Goal: Task Accomplishment & Management: Use online tool/utility

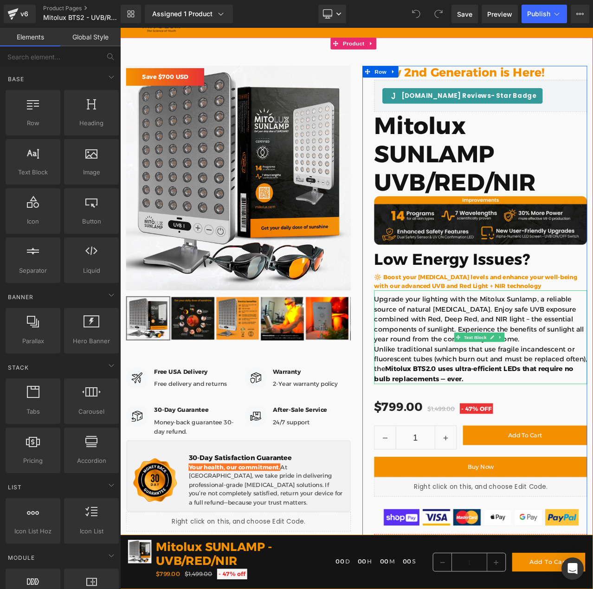
scroll to position [93, 0]
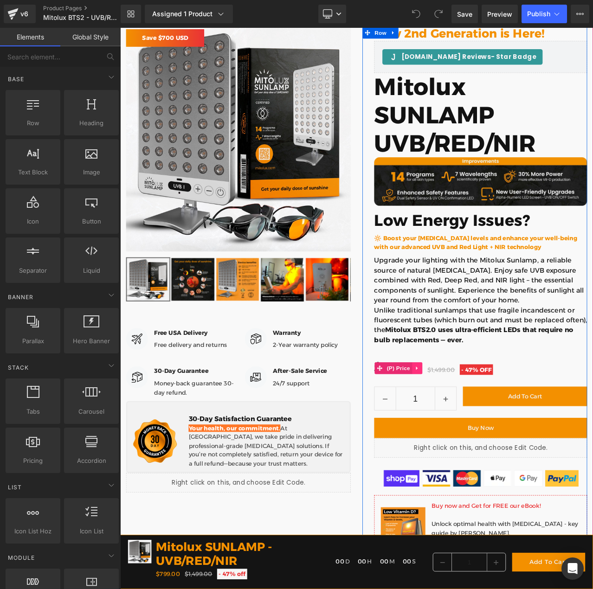
click at [466, 432] on link at bounding box center [472, 432] width 12 height 14
click at [486, 413] on div "New 2nd Generation is Here! Heading [DOMAIN_NAME] Reviews - Star Badge [DOMAIN_…" at bounding box center [548, 434] width 253 height 816
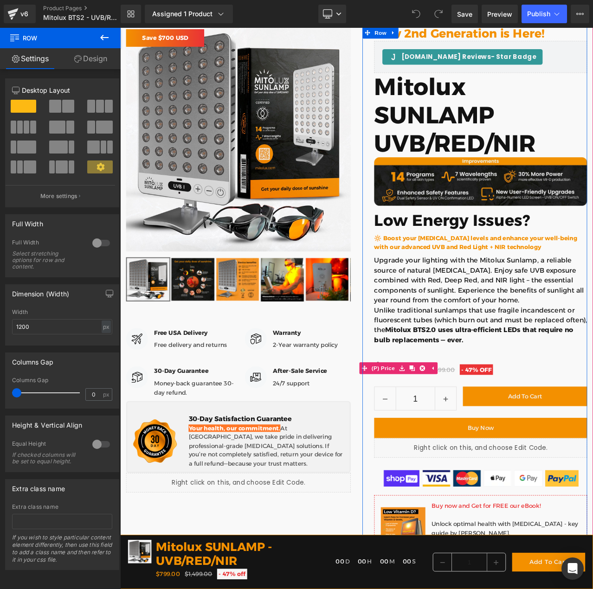
click at [485, 423] on div "$799.00 $1,499.00 - 47% OFF" at bounding box center [548, 432] width 253 height 18
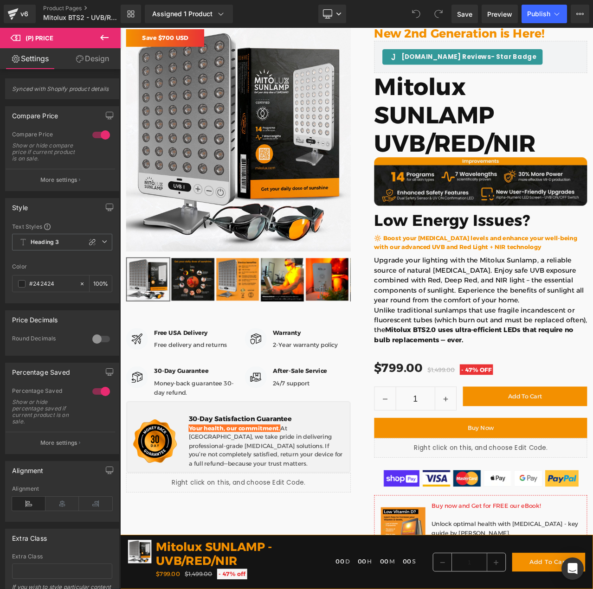
click at [104, 38] on icon at bounding box center [104, 38] width 8 height 6
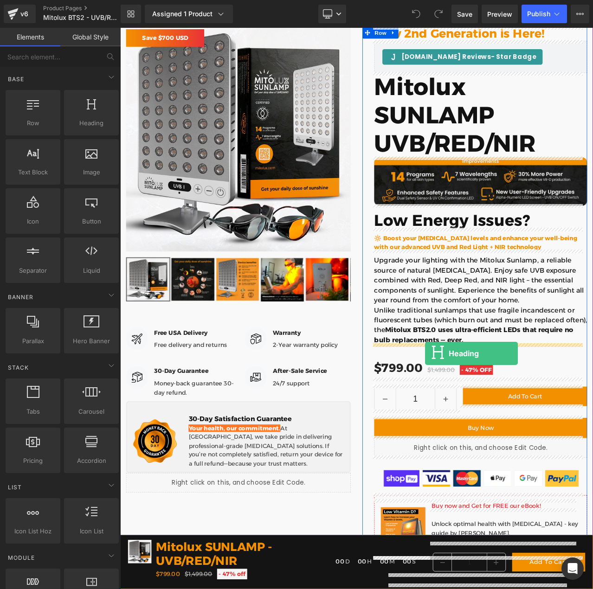
drag, startPoint x: 206, startPoint y: 152, endPoint x: 482, endPoint y: 414, distance: 380.5
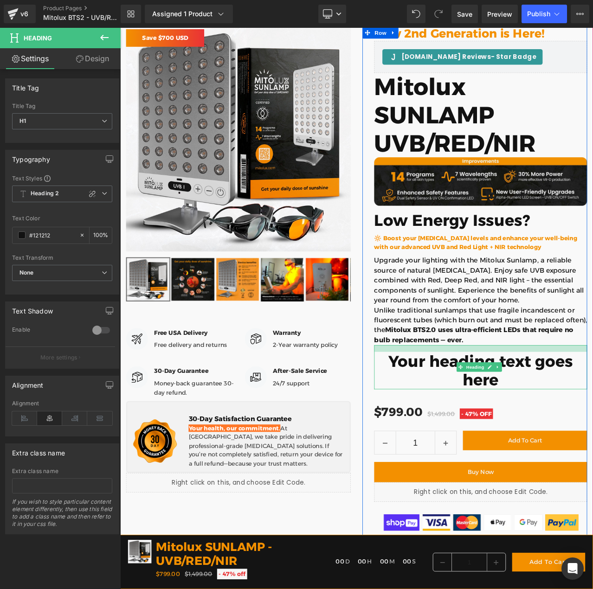
drag, startPoint x: 485, startPoint y: 403, endPoint x: 487, endPoint y: 411, distance: 8.4
click at [487, 411] on div "Your heading text goes here Heading" at bounding box center [548, 430] width 253 height 52
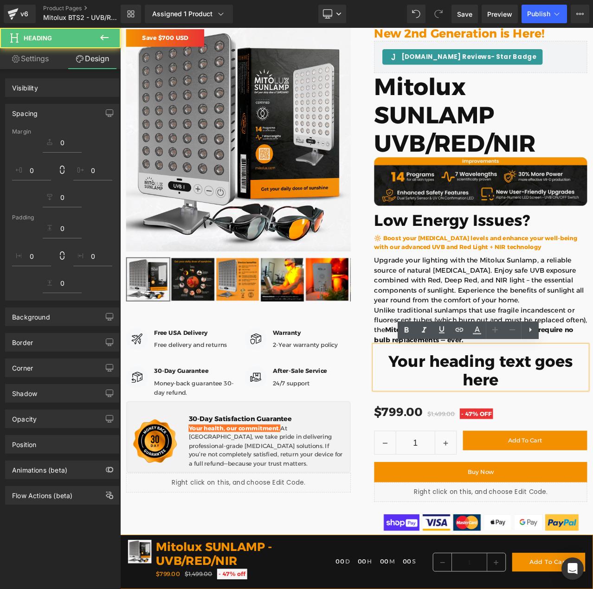
click at [471, 421] on h1 "Your heading text goes here" at bounding box center [548, 434] width 253 height 45
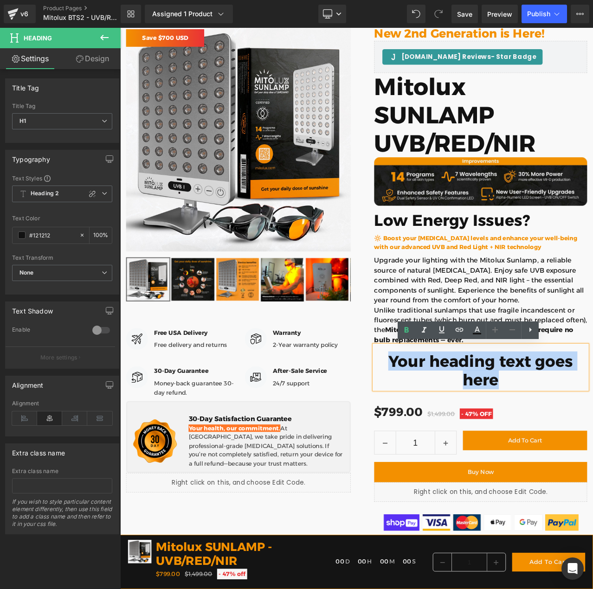
paste div
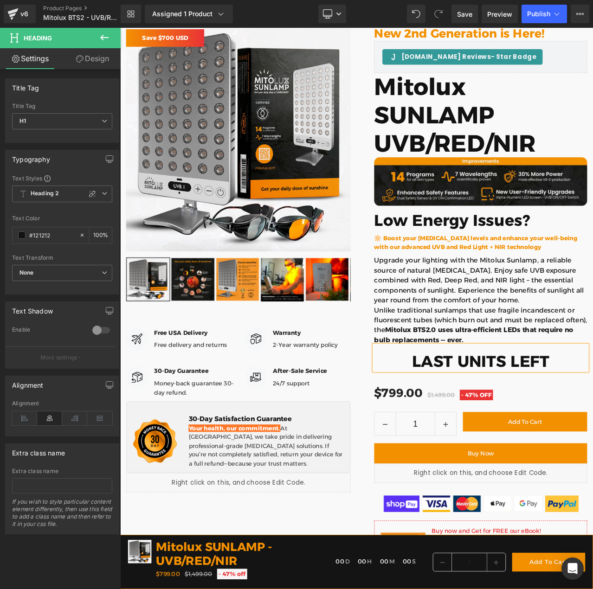
click at [497, 424] on h1 "LAST UNITS LEFT" at bounding box center [548, 423] width 253 height 22
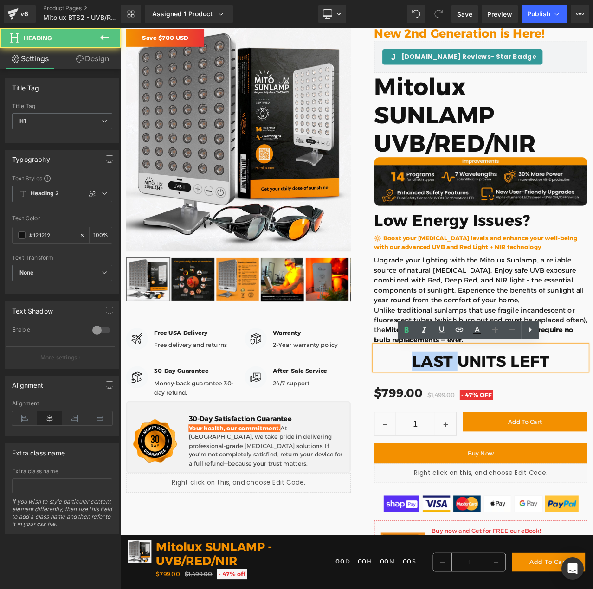
click at [497, 424] on h1 "LAST UNITS LEFT" at bounding box center [548, 423] width 253 height 22
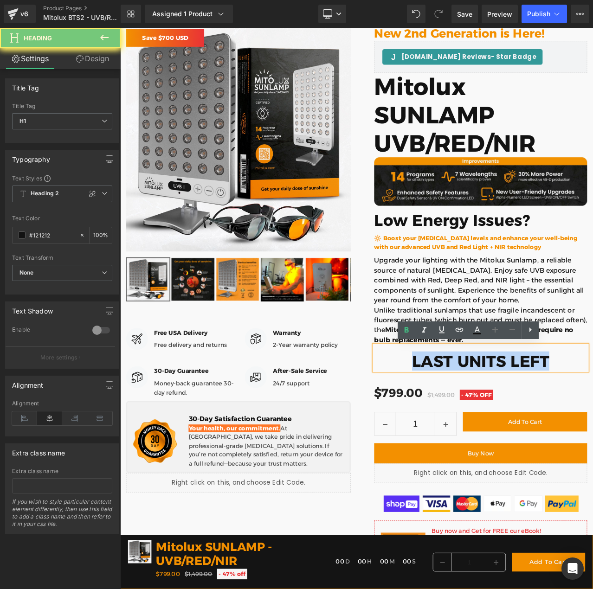
click at [497, 424] on h1 "LAST UNITS LEFT" at bounding box center [548, 423] width 253 height 22
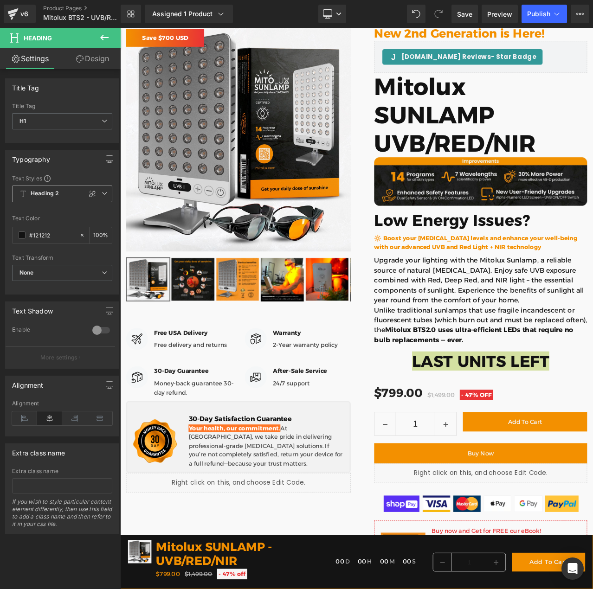
click at [70, 198] on span "Heading 2" at bounding box center [62, 193] width 100 height 17
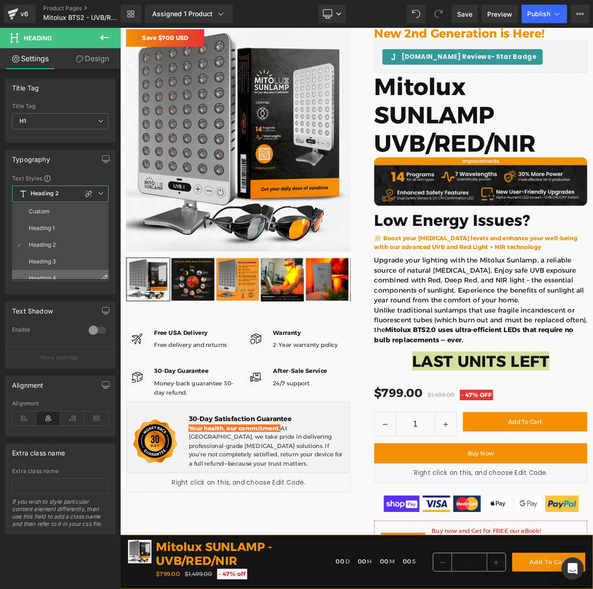
click at [57, 272] on li "Heading 4" at bounding box center [62, 278] width 101 height 17
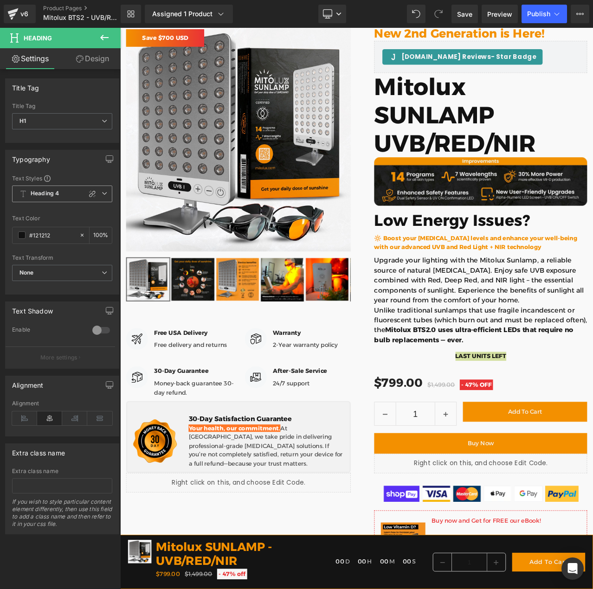
click at [47, 196] on b "Heading 4" at bounding box center [45, 194] width 28 height 8
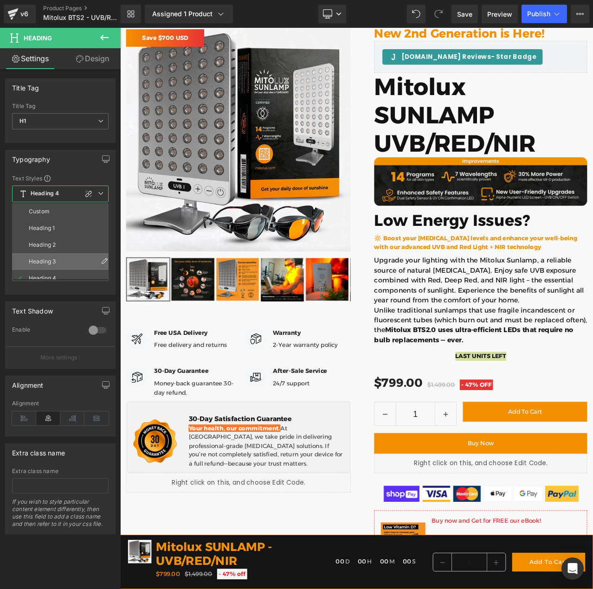
click at [48, 255] on li "Heading 3" at bounding box center [62, 261] width 101 height 17
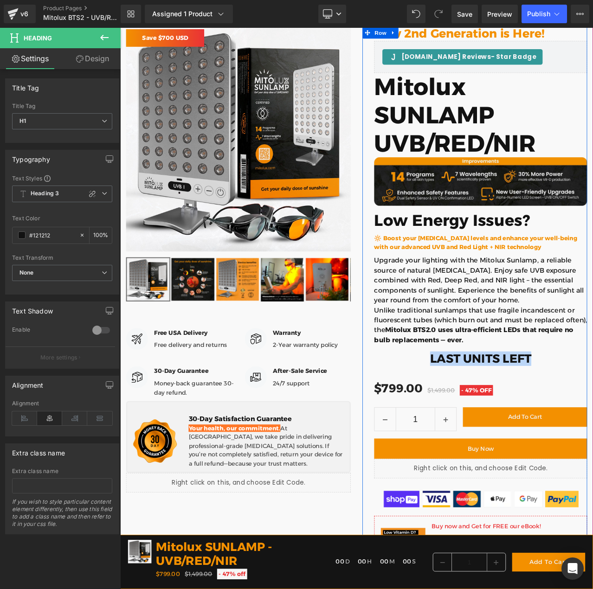
click at [538, 441] on div "New 2nd Generation is Here! Heading [DOMAIN_NAME] Reviews - Star Badge [DOMAIN_…" at bounding box center [548, 446] width 253 height 841
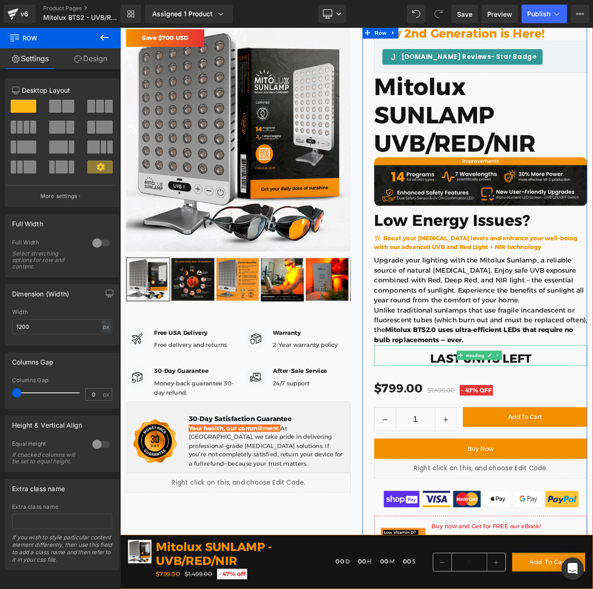
click at [489, 420] on h1 "LAST UNITS LEFT" at bounding box center [548, 420] width 253 height 17
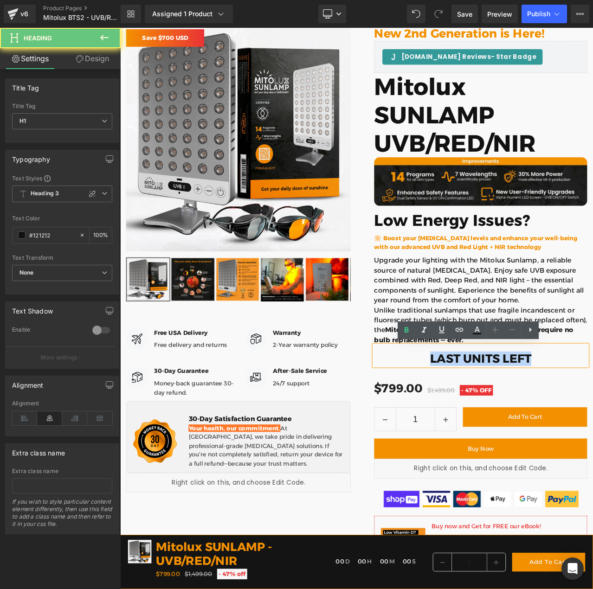
click at [489, 420] on h1 "LAST UNITS LEFT" at bounding box center [548, 420] width 253 height 17
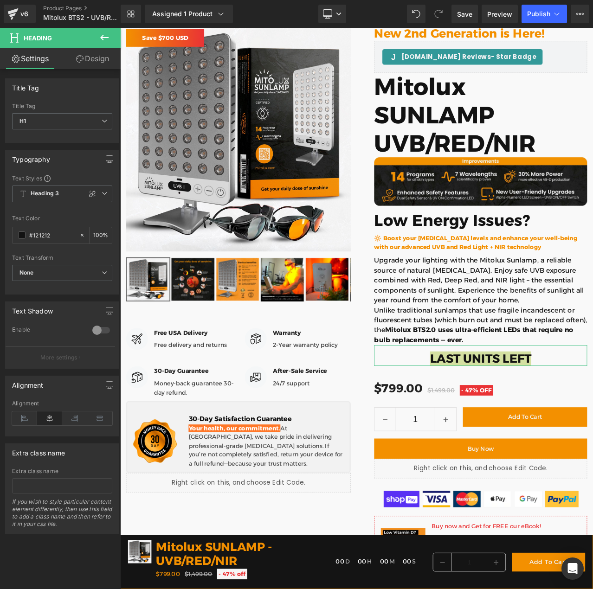
drag, startPoint x: 87, startPoint y: 62, endPoint x: 51, endPoint y: 129, distance: 76.8
click at [87, 62] on link "Design" at bounding box center [92, 58] width 60 height 21
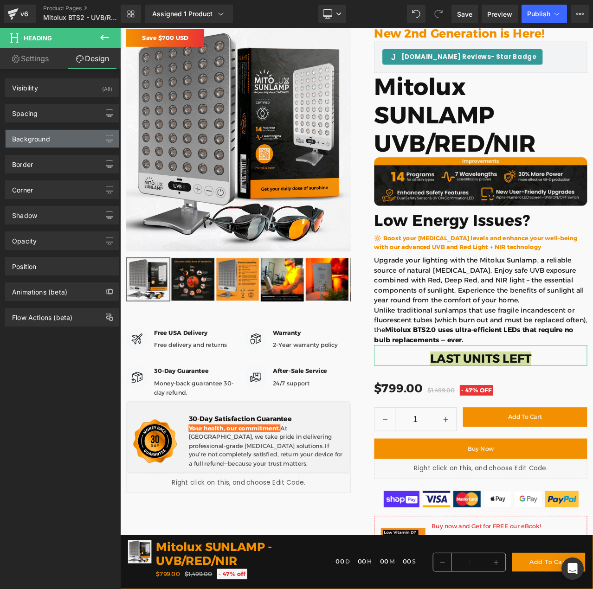
click at [54, 141] on div "Background" at bounding box center [62, 139] width 113 height 18
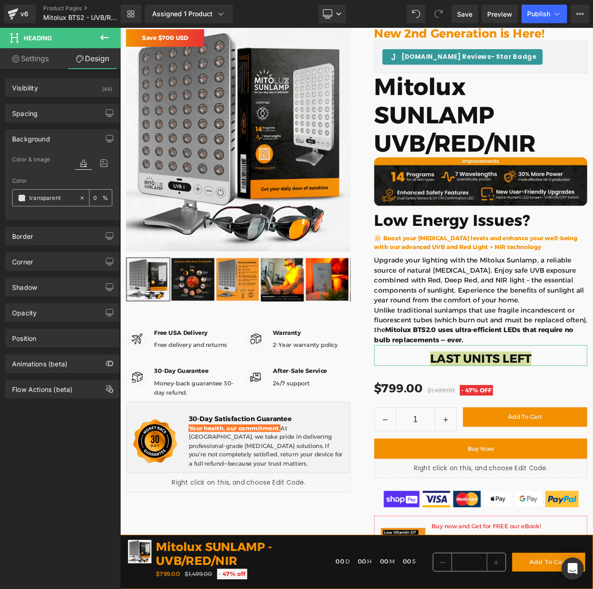
click at [44, 198] on input "text" at bounding box center [51, 198] width 45 height 10
click at [24, 200] on span at bounding box center [21, 197] width 7 height 7
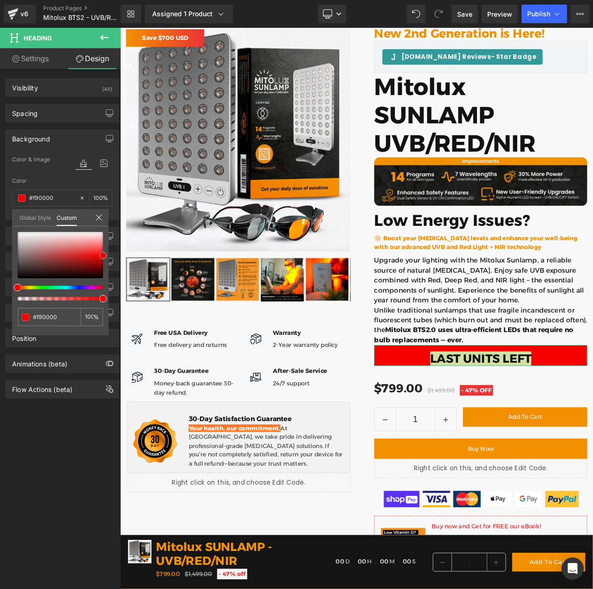
drag, startPoint x: 91, startPoint y: 254, endPoint x: 113, endPoint y: 255, distance: 22.3
click at [113, 220] on div "Background Color & Image color Color % Image Replace Image Upload image or Brow…" at bounding box center [62, 170] width 125 height 97
click at [36, 59] on link "Settings" at bounding box center [30, 58] width 60 height 21
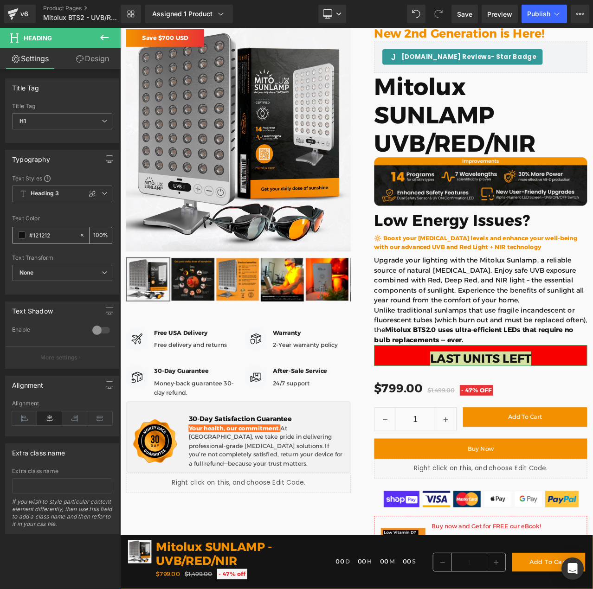
click at [25, 231] on div "#121212" at bounding box center [46, 235] width 66 height 16
click at [20, 237] on span at bounding box center [21, 234] width 7 height 7
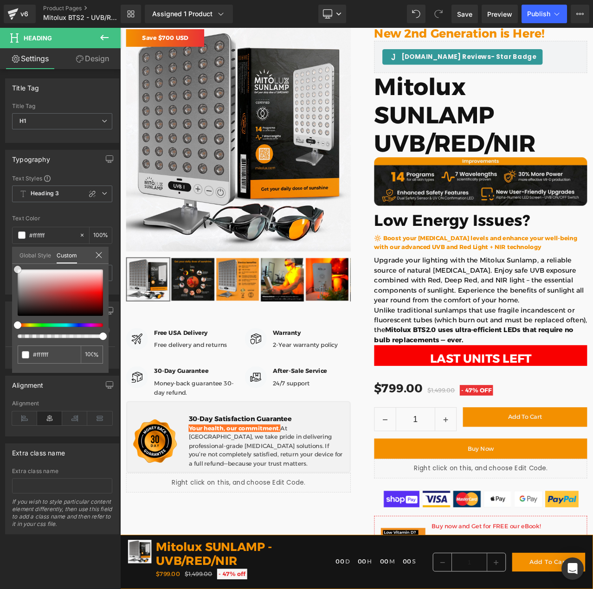
drag, startPoint x: 44, startPoint y: 288, endPoint x: -21, endPoint y: 246, distance: 77.2
click at [0, 246] on html "Heading You are previewing how the will restyle your page. You can not edit Ele…" at bounding box center [296, 294] width 593 height 589
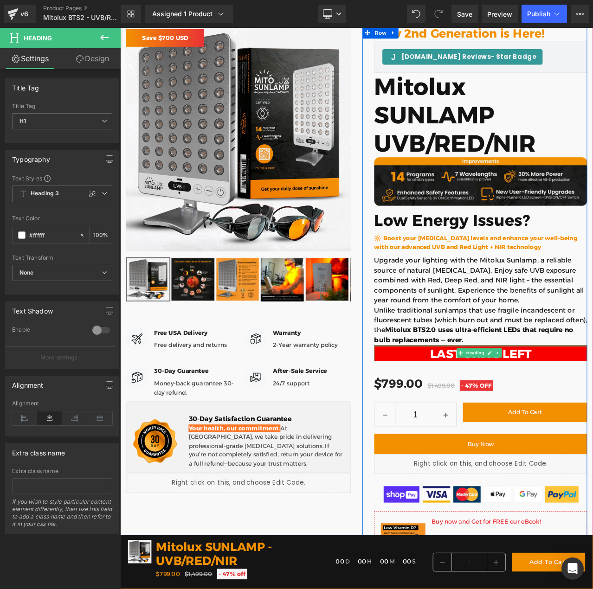
drag, startPoint x: 588, startPoint y: 408, endPoint x: 644, endPoint y: 417, distance: 56.0
click at [589, 404] on div at bounding box center [548, 405] width 253 height 2
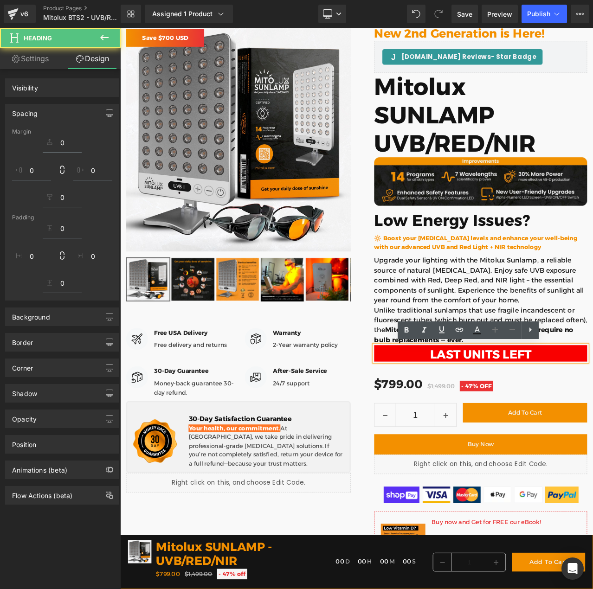
click at [592, 417] on h1 "LAST UNITS LEFT" at bounding box center [548, 415] width 253 height 17
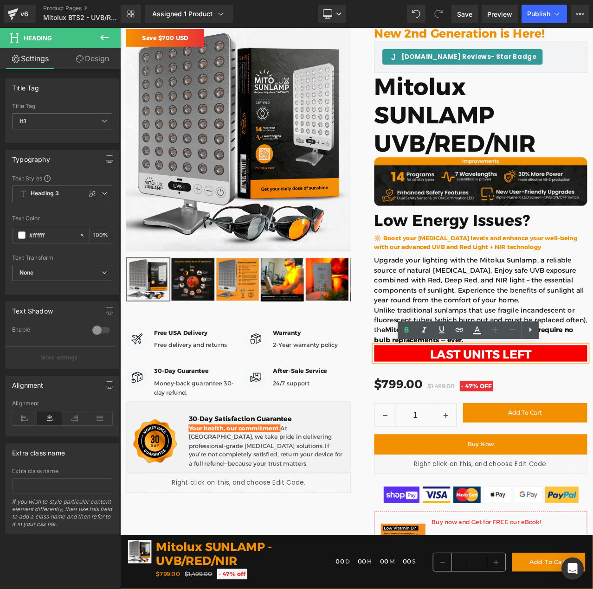
click at [481, 414] on h1 "LAST UNITS LEFT" at bounding box center [548, 415] width 253 height 17
drag, startPoint x: 640, startPoint y: 374, endPoint x: 635, endPoint y: 380, distance: 7.9
click at [592, 374] on p "Unlike traditional sunlamps that use fragile incandescent or fluorescent tubes …" at bounding box center [548, 380] width 253 height 47
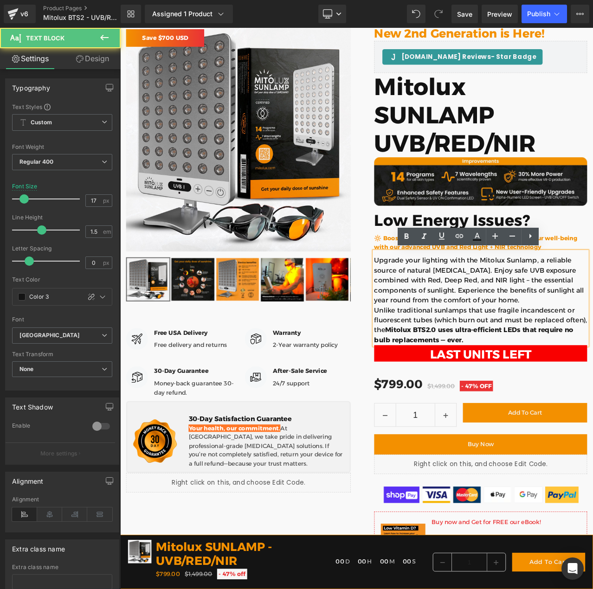
click at [498, 384] on strong "Mitolux BTS2.0 uses ultra-efficient LEDs that require no bulb replacements — ev…" at bounding box center [540, 392] width 236 height 21
click at [538, 382] on strong "Mitolux BTS2.0 uses ultra-efficient LEDs that require no bulb replacements — ev…" at bounding box center [540, 392] width 236 height 21
click at [531, 397] on p "Unlike traditional sunlamps that use fragile incandescent or fluorescent tubes …" at bounding box center [548, 380] width 253 height 47
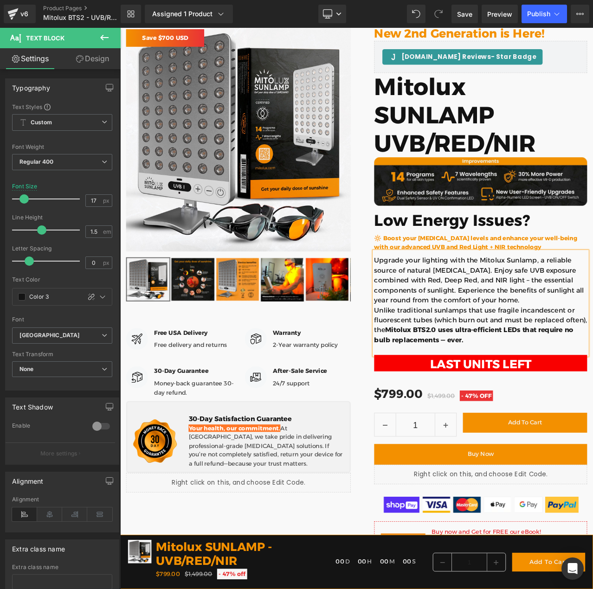
click at [396, 588] on div "[DOMAIN_NAME] Reviews - Star Badge [DOMAIN_NAME] Reviews New 2nd Generation is …" at bounding box center [400, 446] width 561 height 866
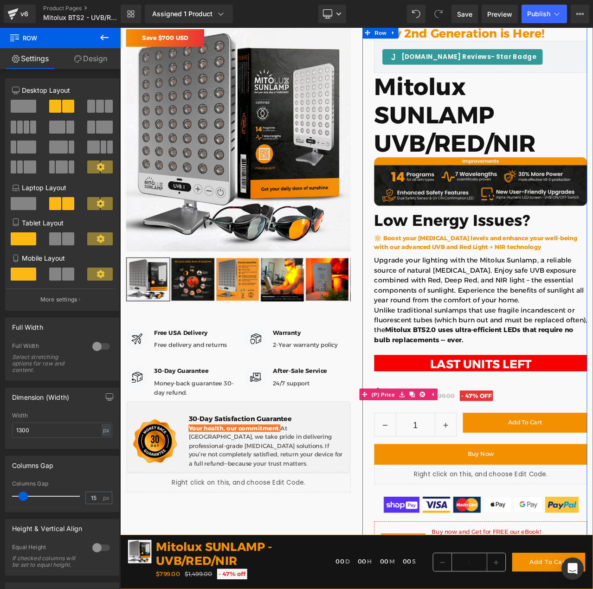
click at [570, 464] on div "$799.00 $1,499.00 - 47% OFF" at bounding box center [548, 463] width 253 height 18
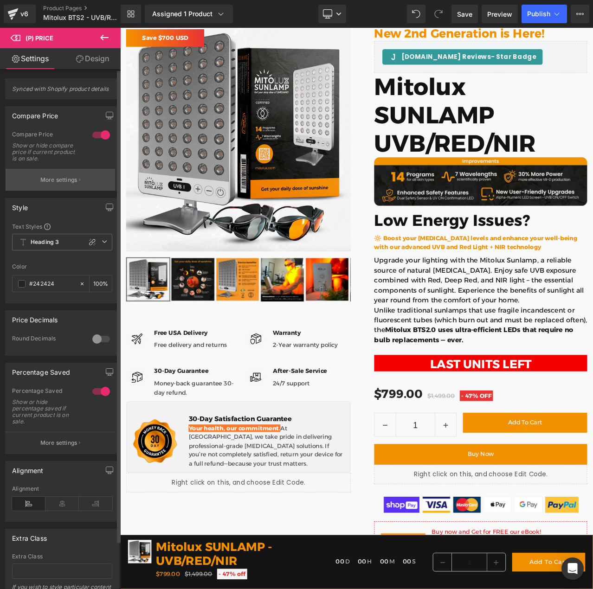
click at [76, 183] on p "More settings" at bounding box center [58, 180] width 37 height 8
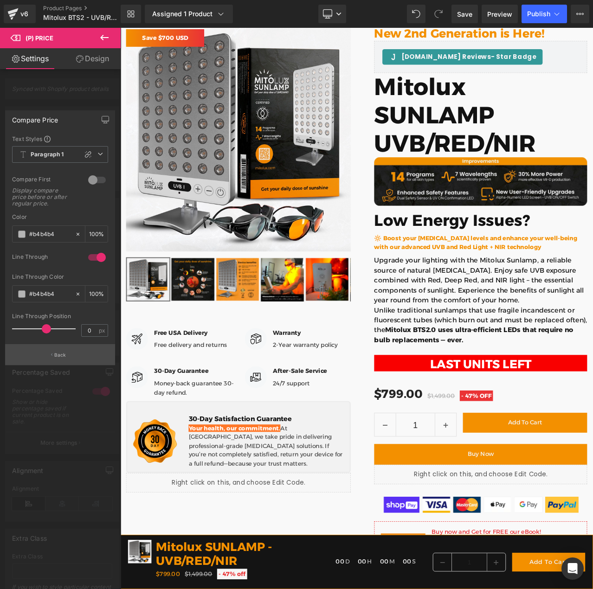
click at [55, 354] on p "Back" at bounding box center [60, 354] width 12 height 7
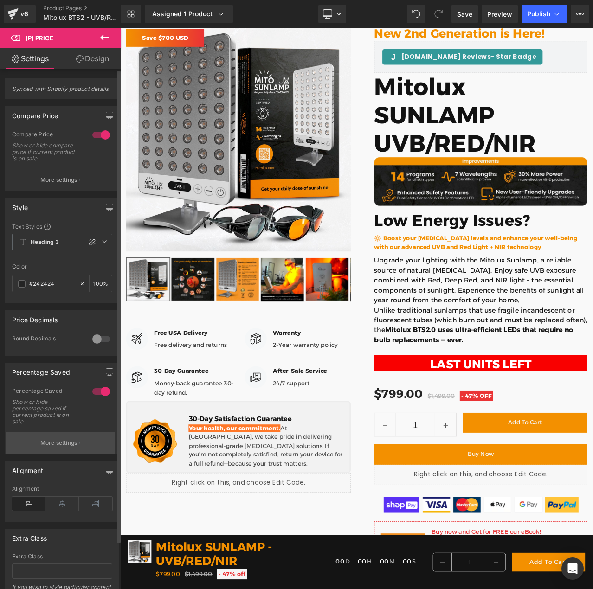
click at [55, 439] on p "More settings" at bounding box center [58, 443] width 37 height 8
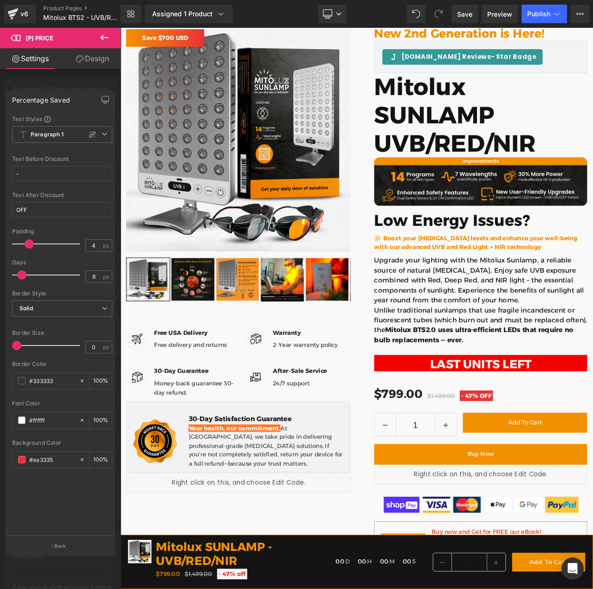
click at [41, 80] on div at bounding box center [60, 311] width 121 height 566
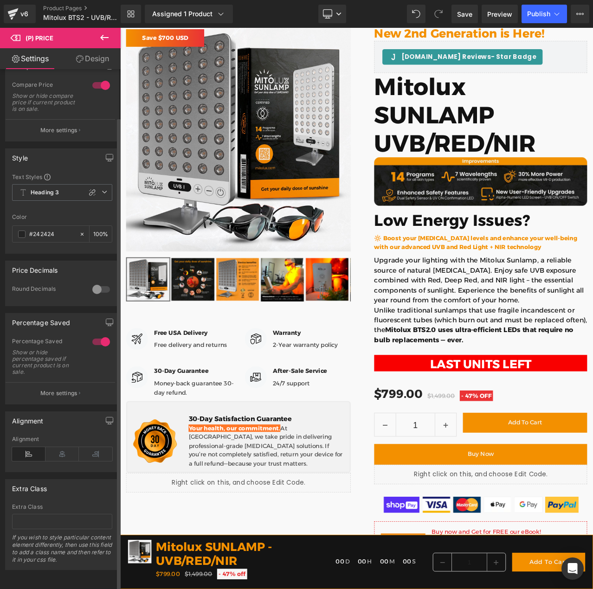
scroll to position [0, 0]
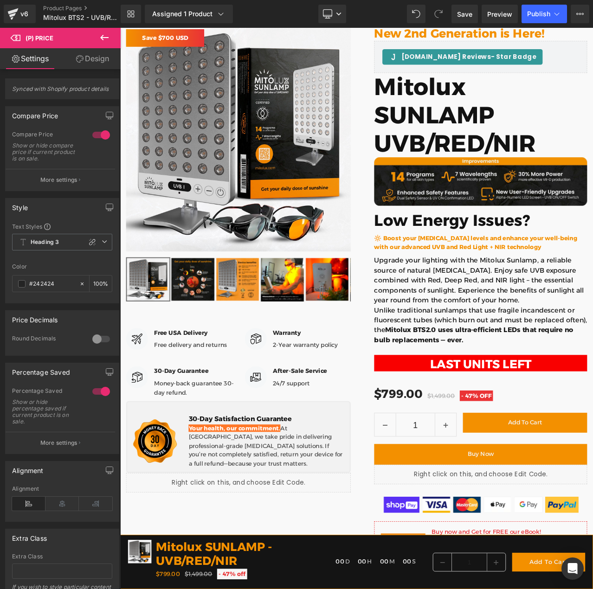
click at [102, 36] on icon at bounding box center [104, 38] width 8 height 6
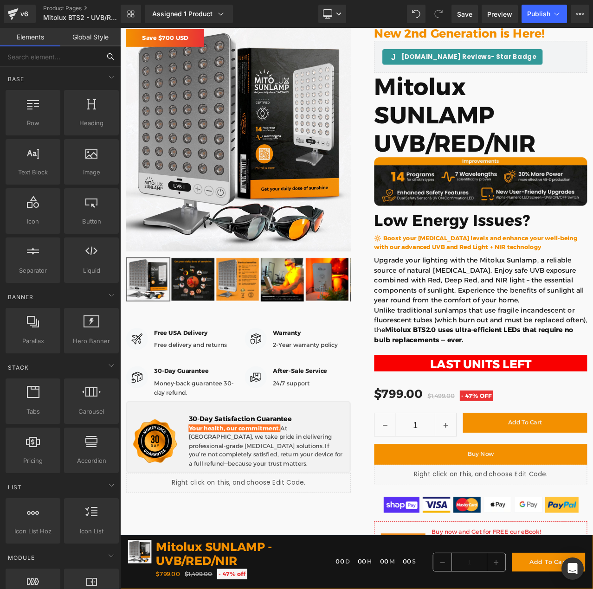
click at [41, 55] on input "text" at bounding box center [50, 56] width 100 height 20
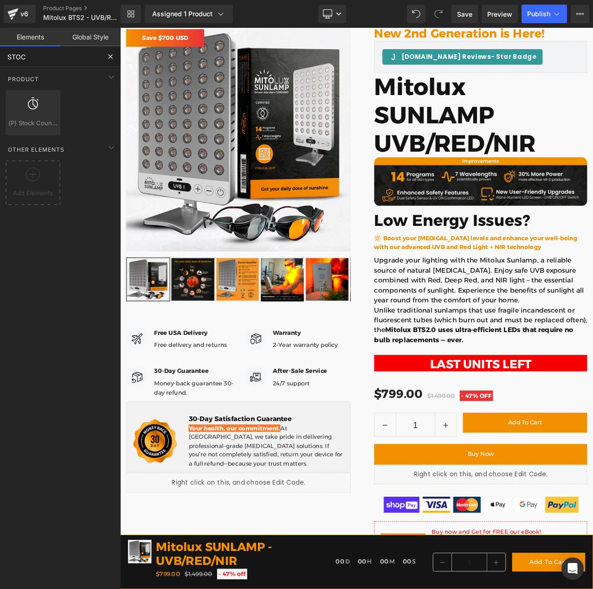
type input "STOCK"
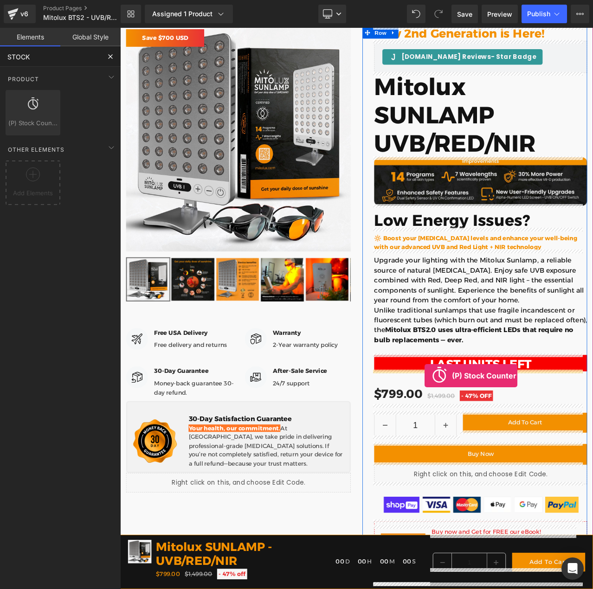
drag, startPoint x: 157, startPoint y: 141, endPoint x: 481, endPoint y: 441, distance: 441.7
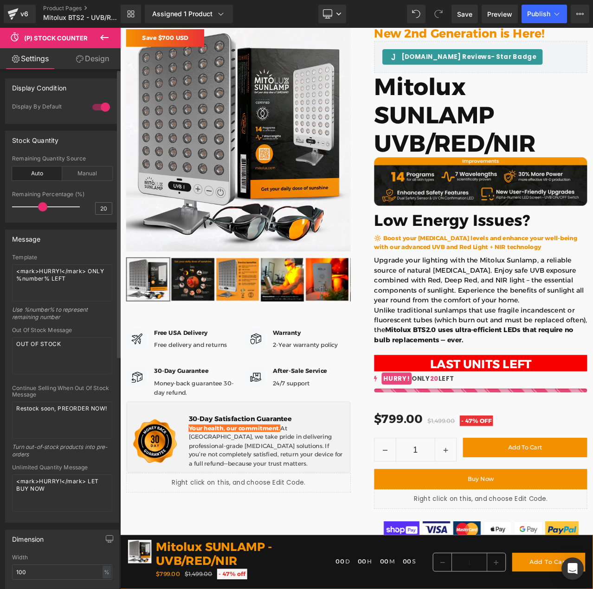
drag, startPoint x: 28, startPoint y: 206, endPoint x: 40, endPoint y: 208, distance: 12.7
click at [40, 208] on span at bounding box center [42, 206] width 9 height 9
drag, startPoint x: 40, startPoint y: 209, endPoint x: 24, endPoint y: 209, distance: 16.7
click at [24, 209] on span at bounding box center [25, 206] width 9 height 9
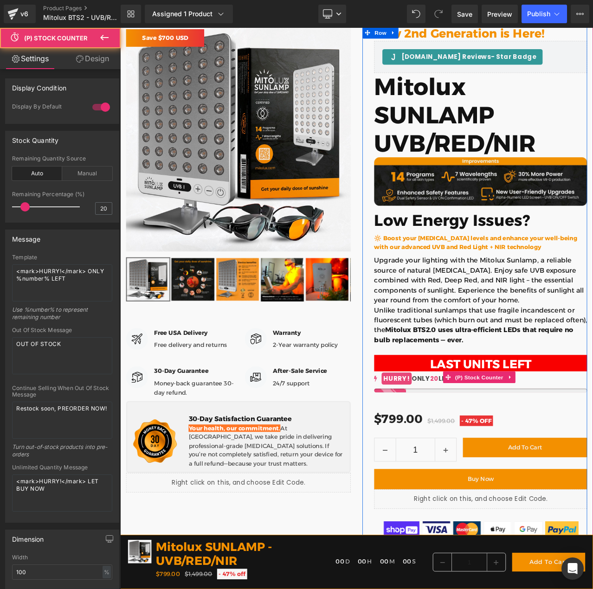
click at [495, 441] on span "20" at bounding box center [493, 444] width 10 height 11
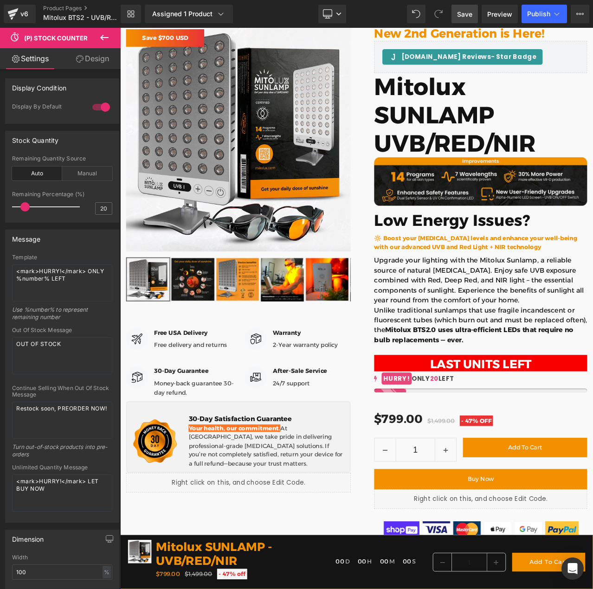
click at [461, 15] on span "Save" at bounding box center [464, 14] width 15 height 10
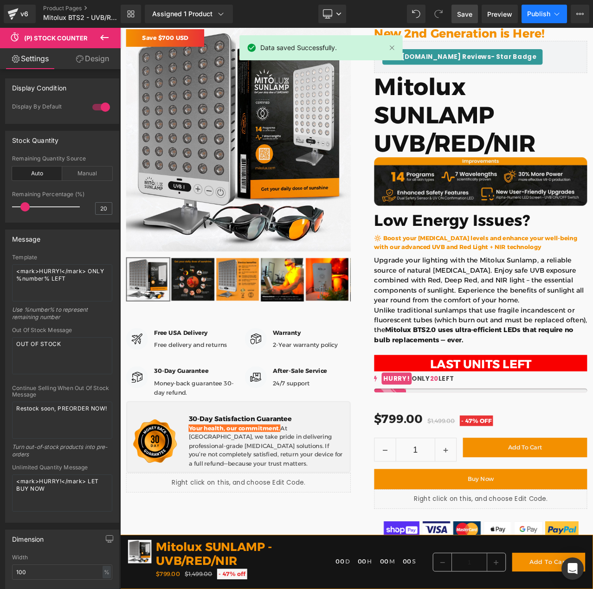
click at [535, 14] on span "Publish" at bounding box center [538, 13] width 23 height 7
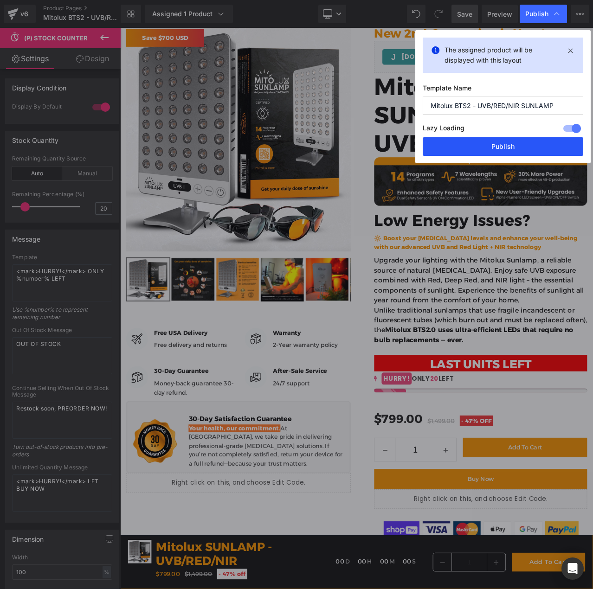
click at [485, 144] on button "Publish" at bounding box center [502, 146] width 160 height 19
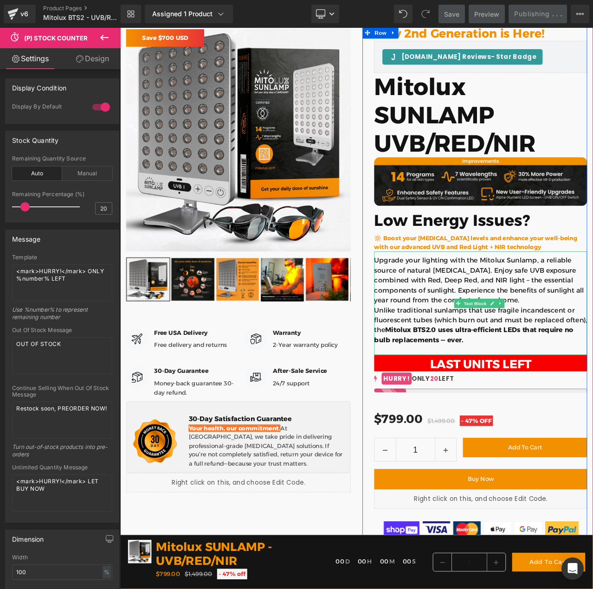
click at [482, 341] on p "Upgrade your lighting with the Mitolux Sunlamp, a reliable source of natural [M…" at bounding box center [548, 327] width 253 height 59
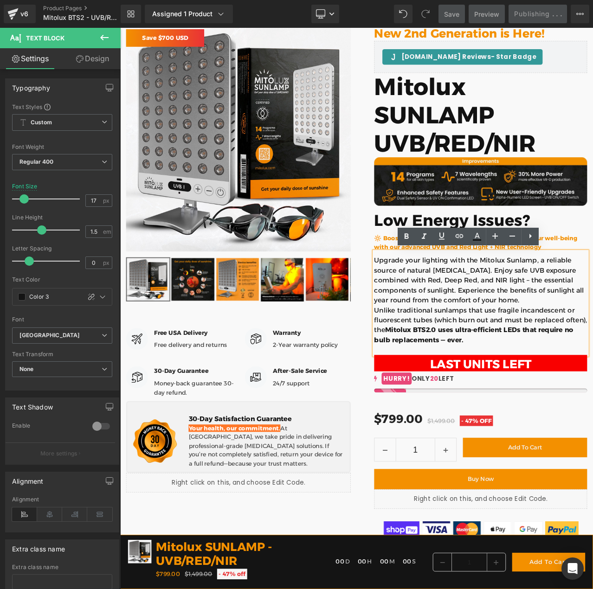
click at [592, 269] on div "🔆 Boost your [MEDICAL_DATA] levels and enhance your well-being with our advance…" at bounding box center [548, 280] width 253 height 26
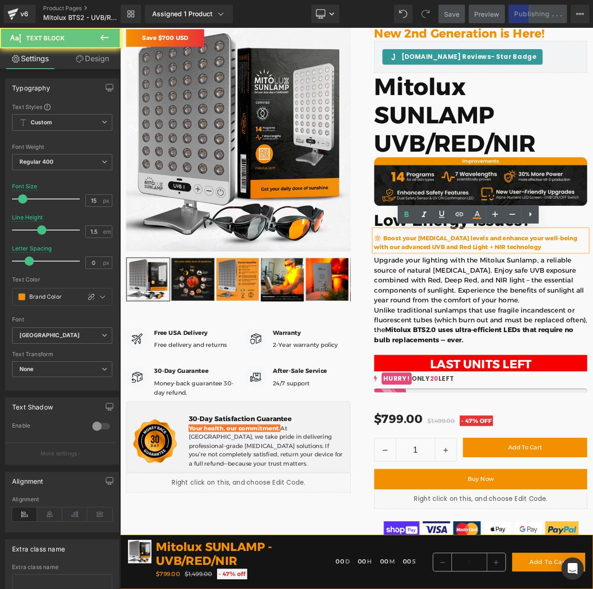
click at [592, 275] on b "🔆 Boost your [MEDICAL_DATA] levels and enhance your well-being with our advance…" at bounding box center [542, 282] width 241 height 19
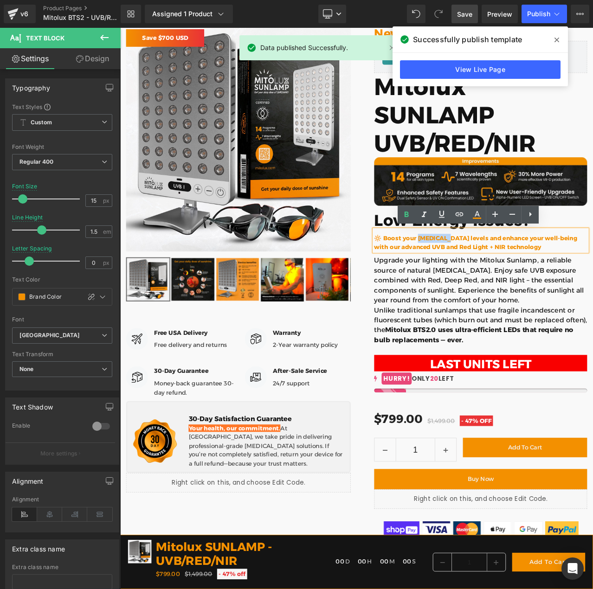
drag, startPoint x: 471, startPoint y: 275, endPoint x: 503, endPoint y: 275, distance: 31.5
click at [503, 275] on b "🔆 Boost your [MEDICAL_DATA] levels and enhance your well-being with our advance…" at bounding box center [542, 282] width 241 height 19
click at [556, 40] on icon at bounding box center [556, 40] width 5 height 5
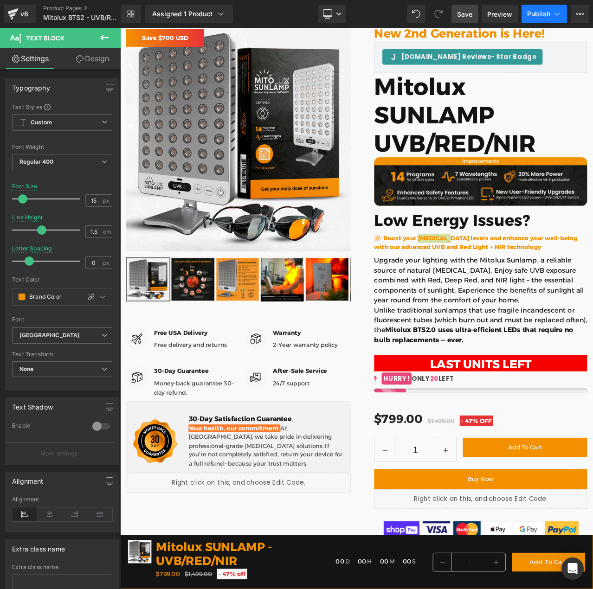
click at [538, 16] on span "Publish" at bounding box center [538, 13] width 23 height 7
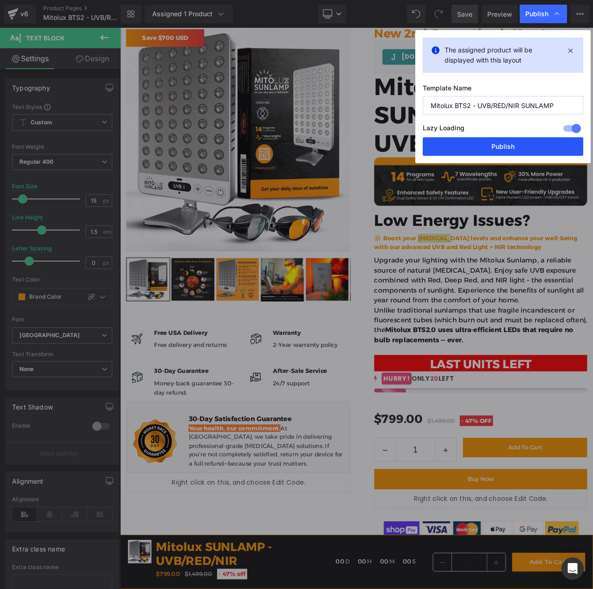
click at [508, 144] on button "Publish" at bounding box center [502, 146] width 160 height 19
